Goal: Task Accomplishment & Management: Use online tool/utility

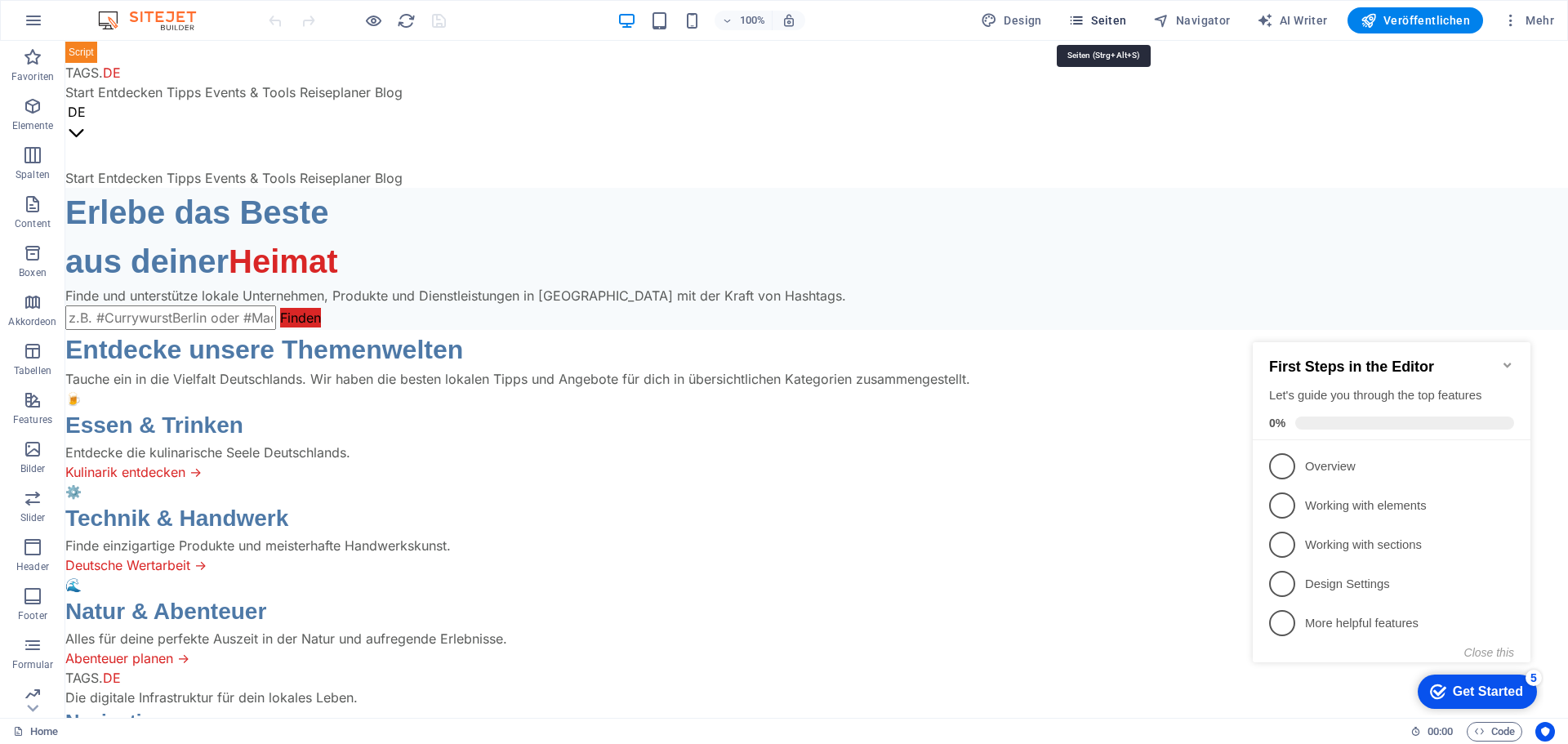
click at [1115, 14] on span "Seiten" at bounding box center [1096, 20] width 59 height 16
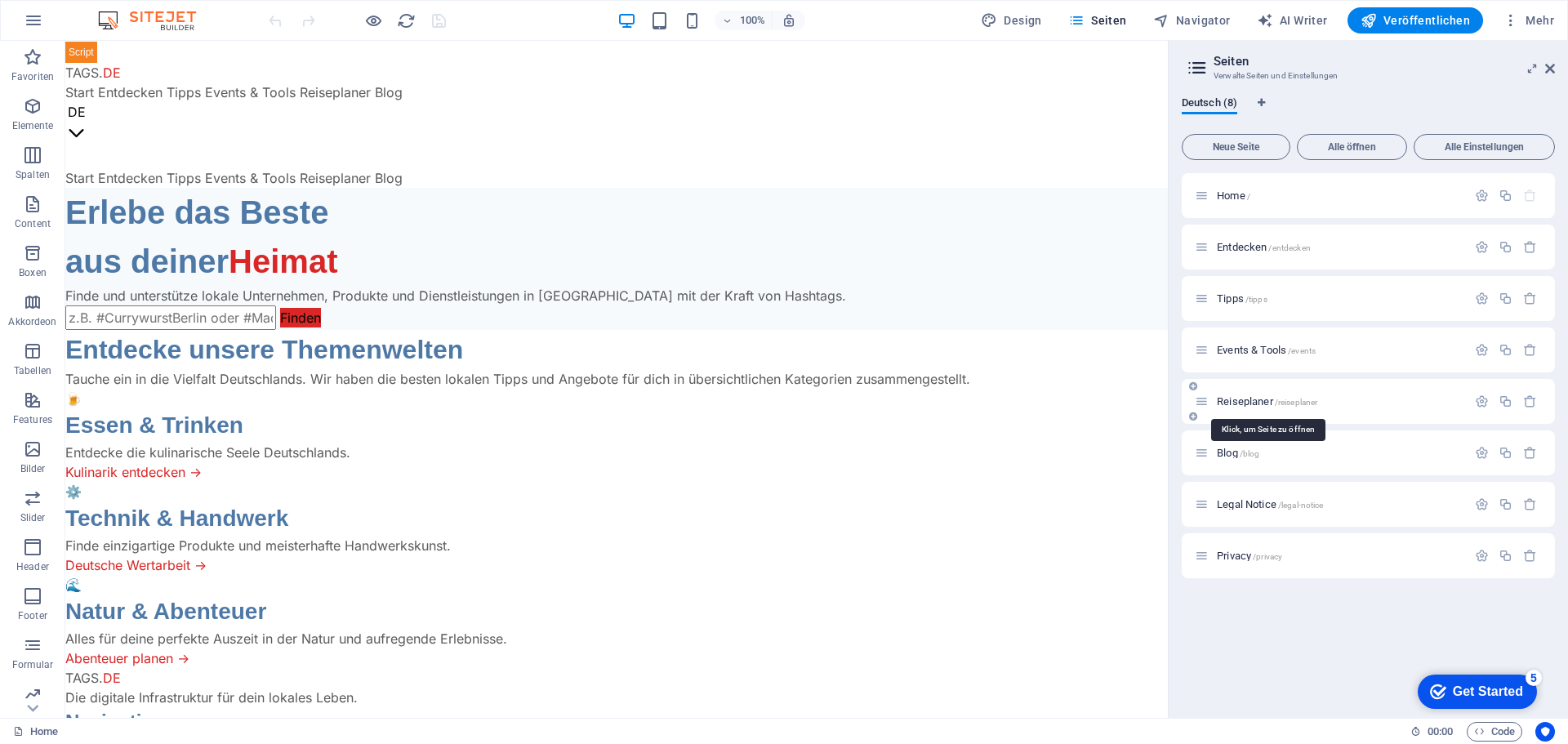
click at [1255, 405] on span "Reiseplaner /reiseplaner" at bounding box center [1267, 401] width 100 height 12
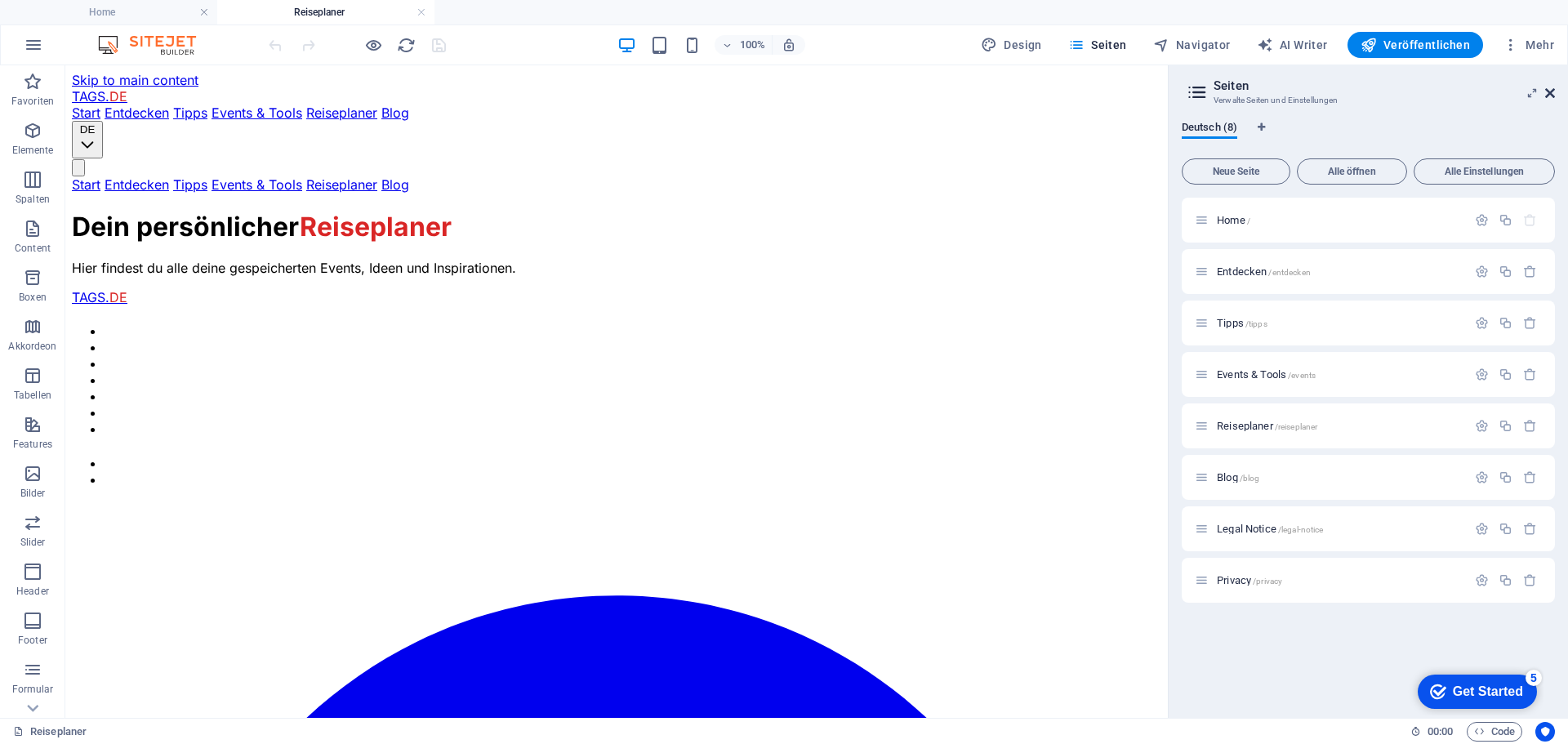
click at [1545, 92] on icon at bounding box center [1550, 92] width 10 height 13
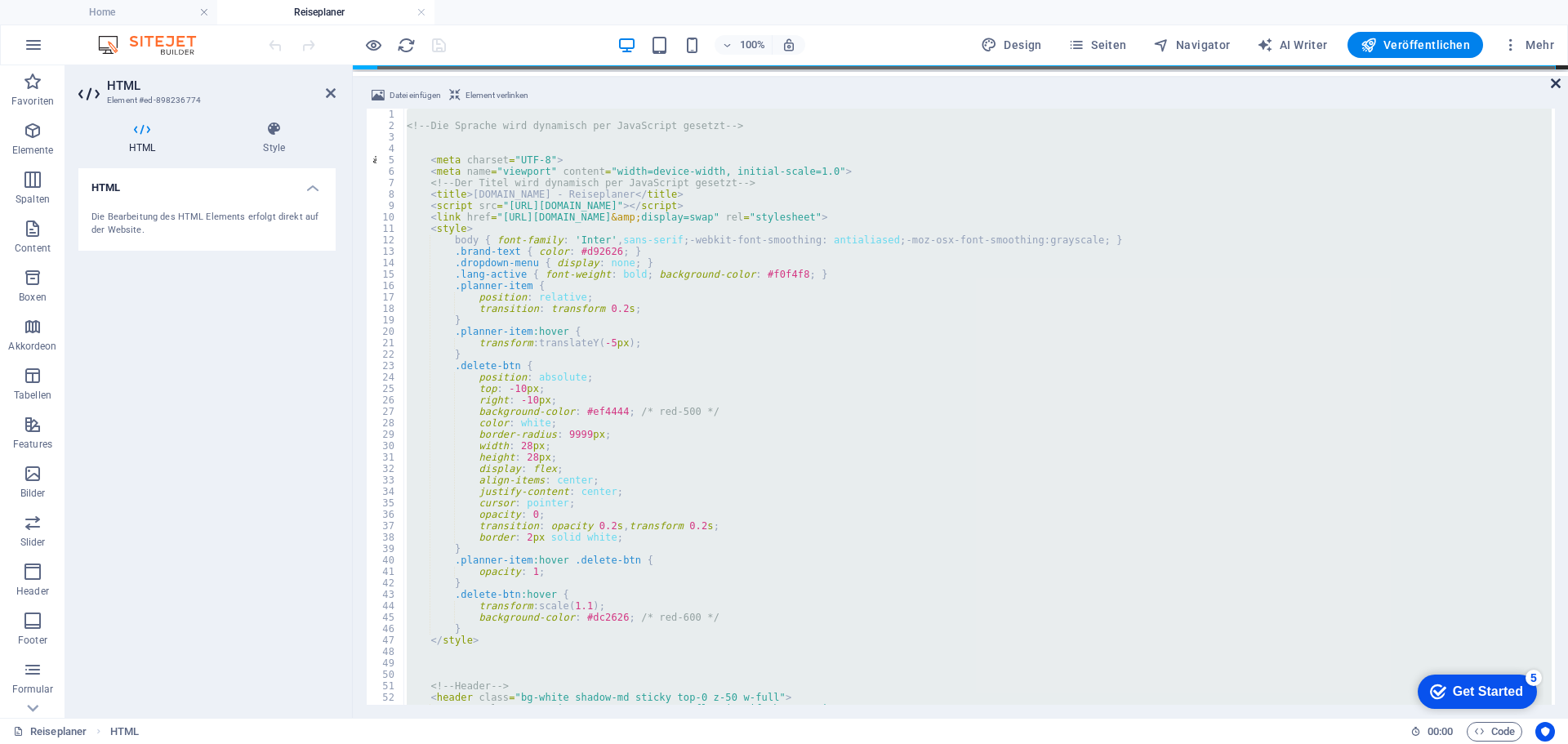
click at [1552, 87] on icon at bounding box center [1555, 83] width 10 height 13
